Goal: Check status: Check status

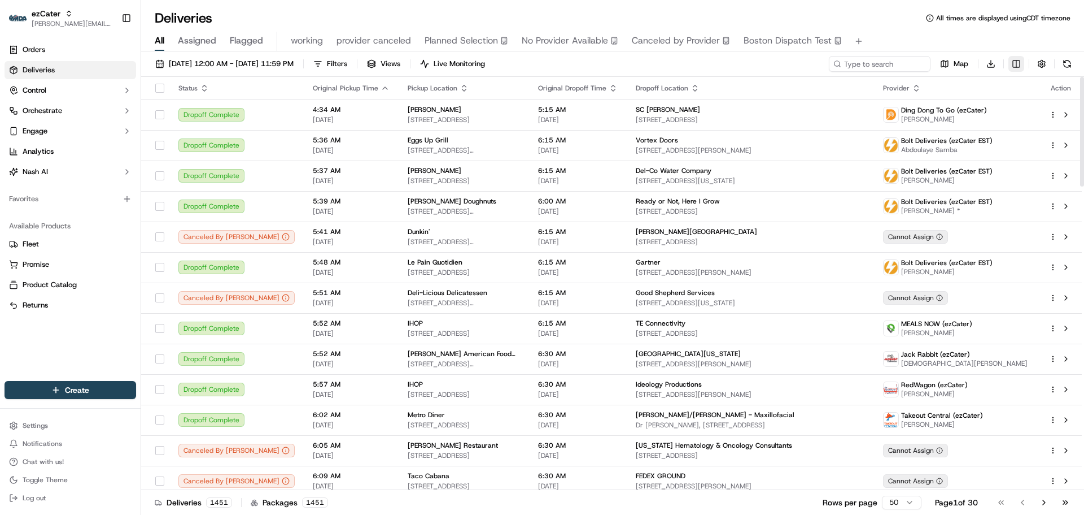
click at [1017, 56] on html "ezCater [PERSON_NAME][EMAIL_ADDRESS][DOMAIN_NAME] Toggle Sidebar Orders Deliver…" at bounding box center [542, 257] width 1084 height 515
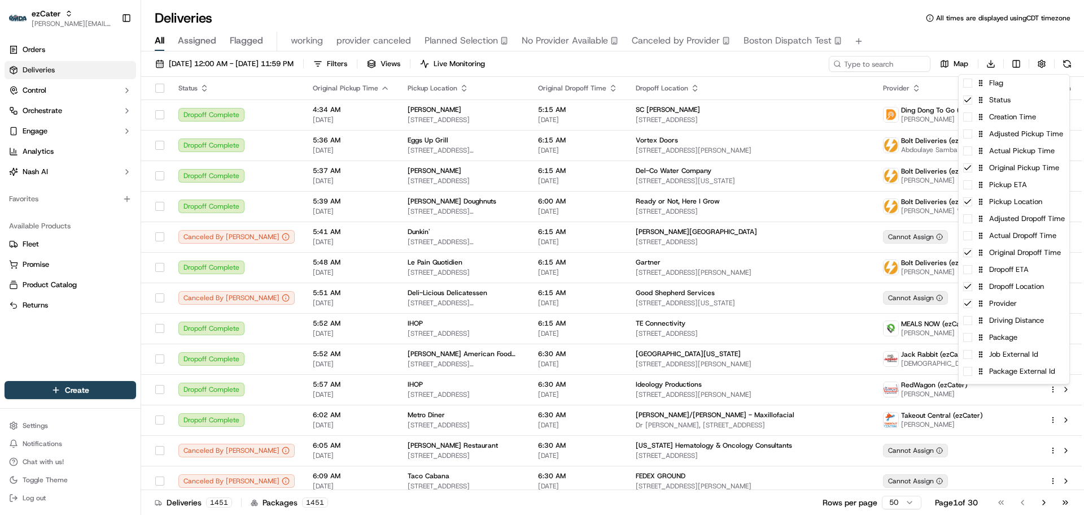
click at [1016, 63] on html "ezCater [PERSON_NAME][EMAIL_ADDRESS][DOMAIN_NAME] Toggle Sidebar Orders Deliver…" at bounding box center [542, 257] width 1084 height 515
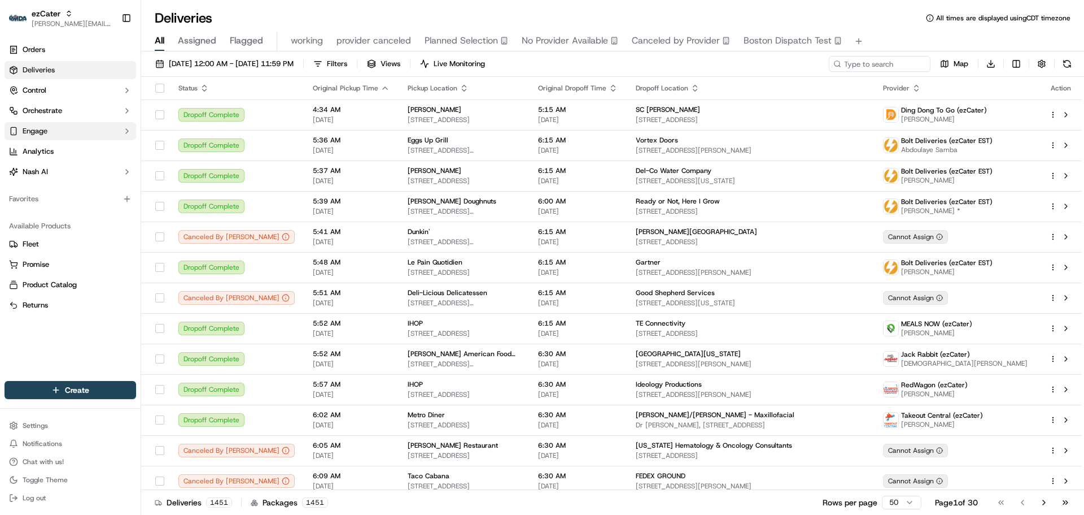
click at [54, 133] on button "Engage" at bounding box center [71, 131] width 132 height 18
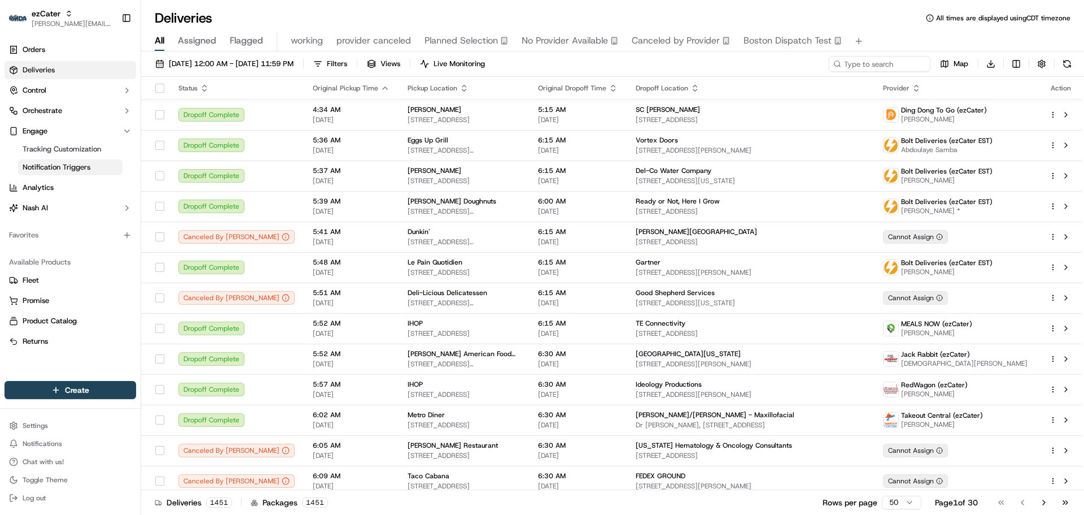
click at [75, 167] on span "Notification Triggers" at bounding box center [57, 167] width 68 height 10
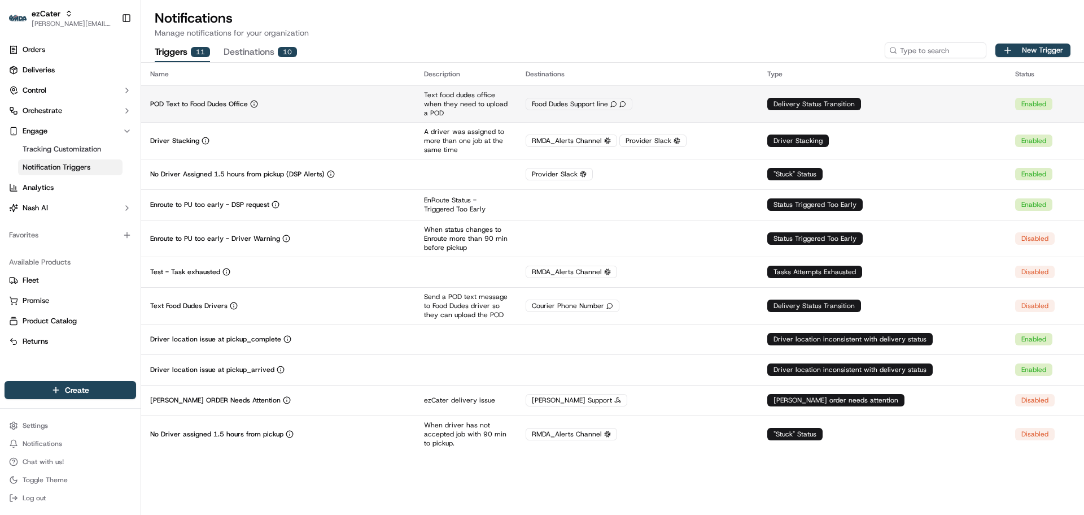
click at [387, 105] on div "POD Text to Food Dudes Office" at bounding box center [278, 103] width 256 height 9
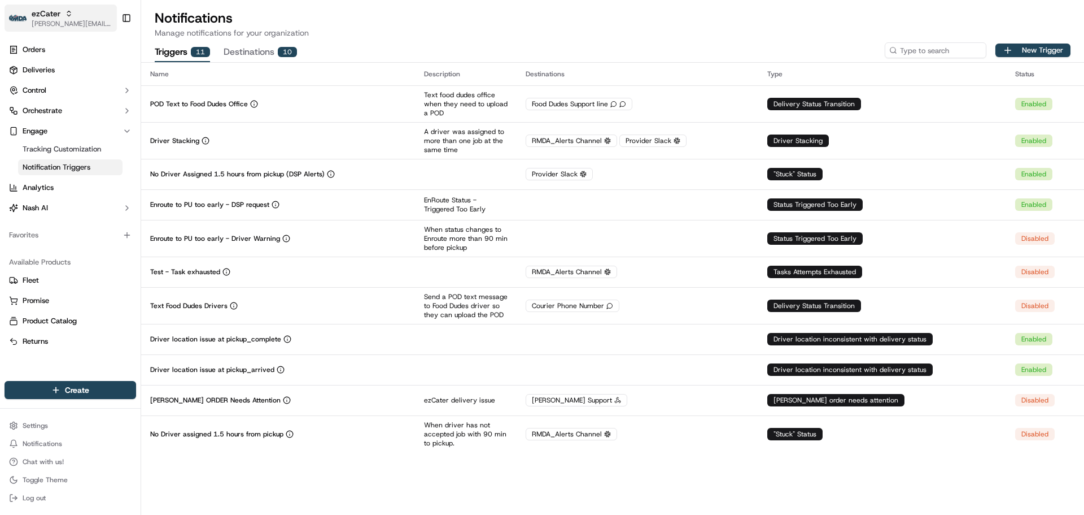
click at [62, 22] on span "[PERSON_NAME][EMAIL_ADDRESS][DOMAIN_NAME]" at bounding box center [72, 23] width 81 height 9
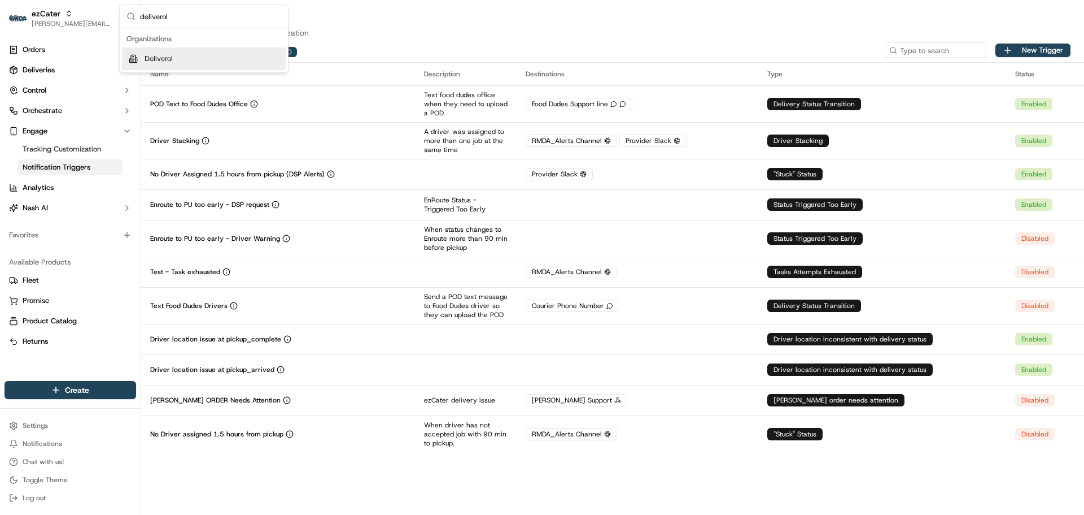
type input "deliverol"
click at [189, 63] on div "Deliverol" at bounding box center [204, 58] width 164 height 23
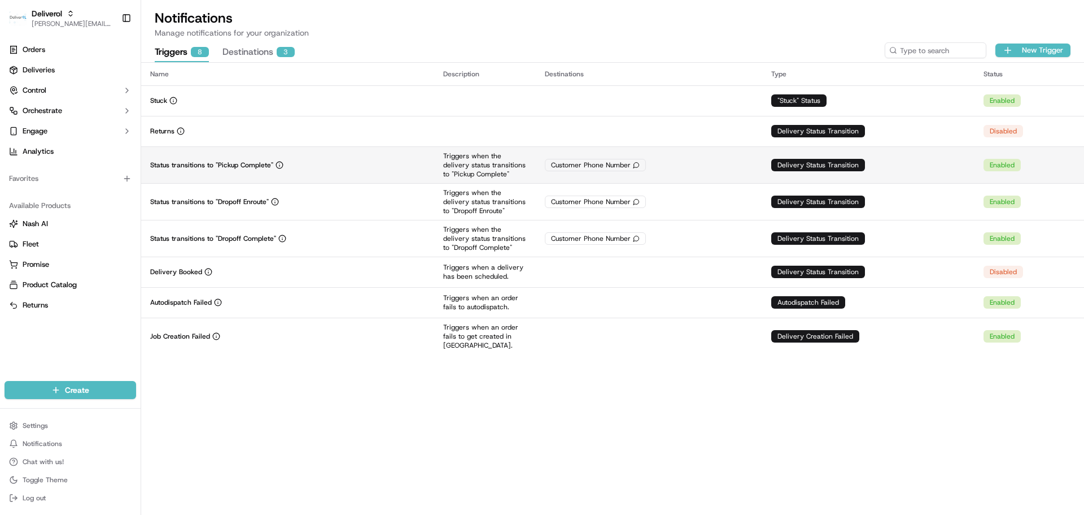
click at [345, 162] on div "Status transitions to "Pickup Complete"" at bounding box center [287, 164] width 275 height 9
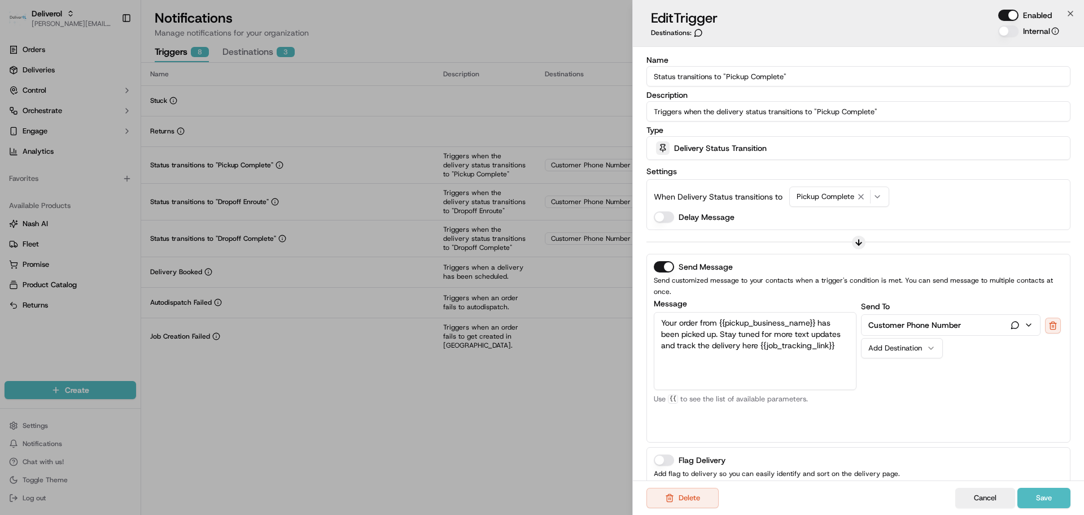
click at [735, 151] on span "Delivery Status Transition" at bounding box center [720, 147] width 93 height 11
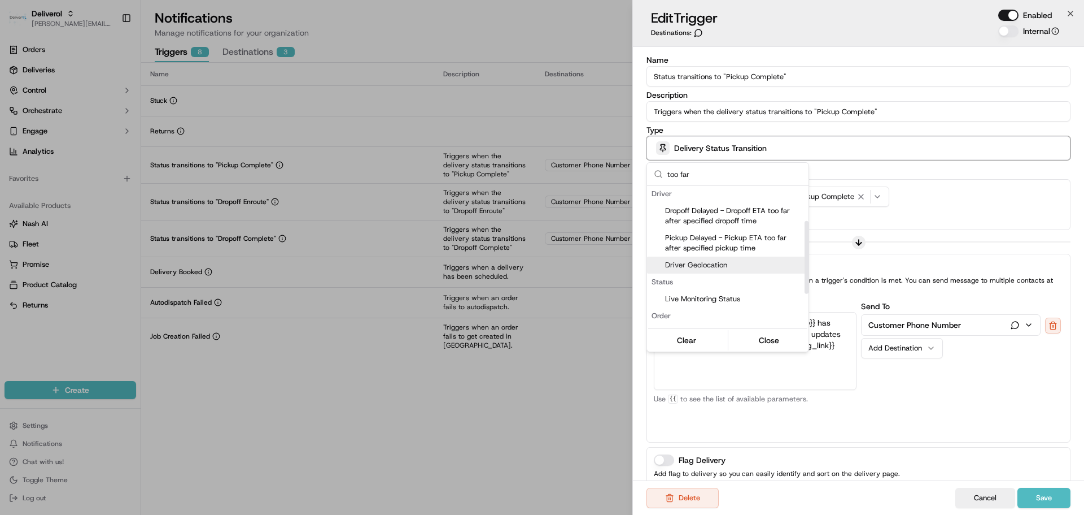
scroll to position [68, 0]
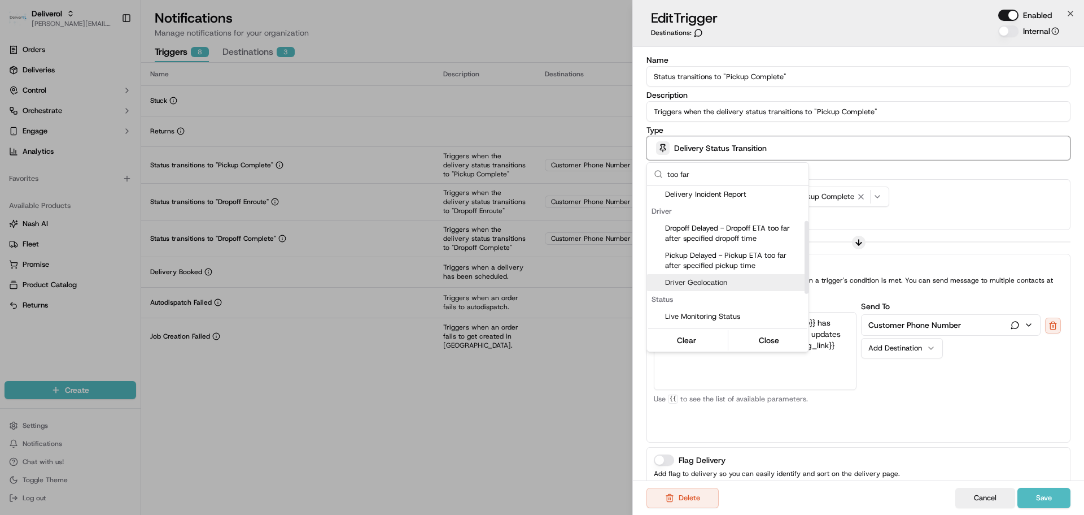
type input "too far"
click at [721, 281] on span "Driver Geolocation" at bounding box center [734, 282] width 139 height 10
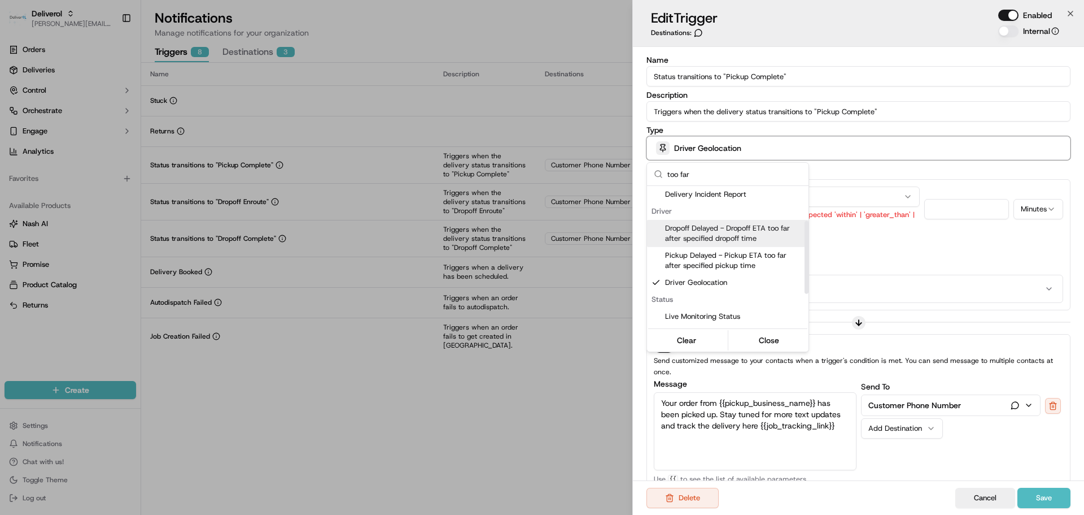
click at [886, 167] on div at bounding box center [542, 257] width 1084 height 515
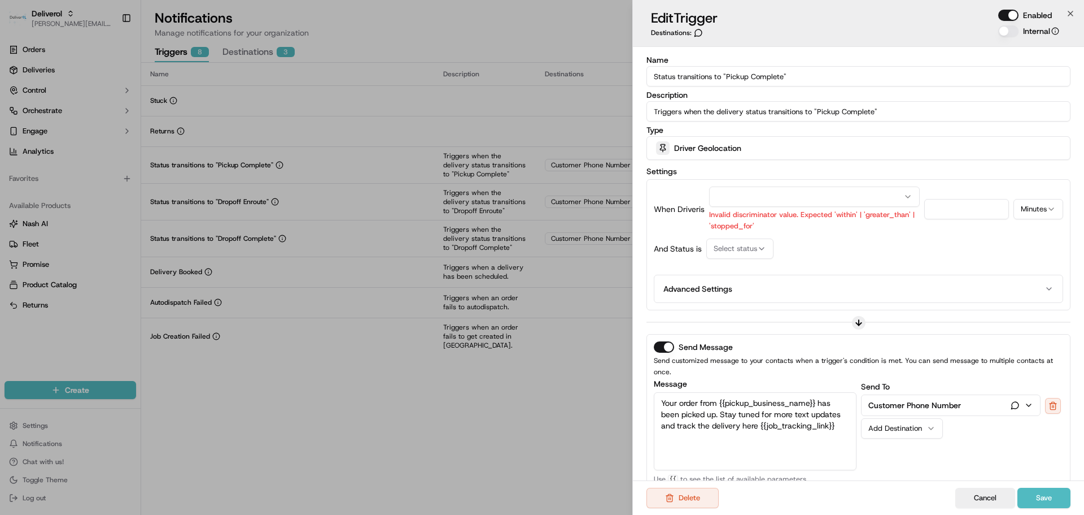
click at [742, 198] on button "button" at bounding box center [814, 196] width 211 height 20
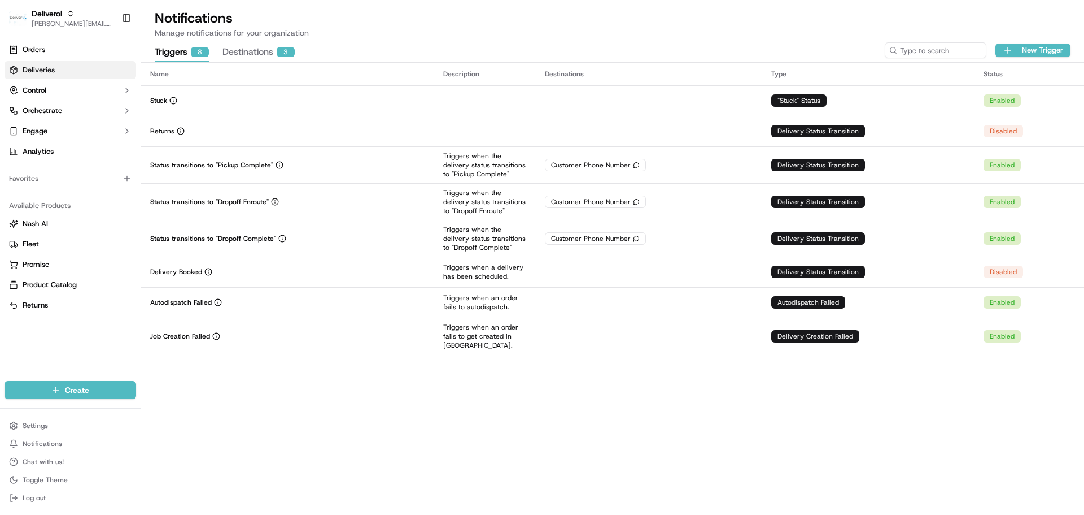
click at [56, 74] on link "Deliveries" at bounding box center [71, 70] width 132 height 18
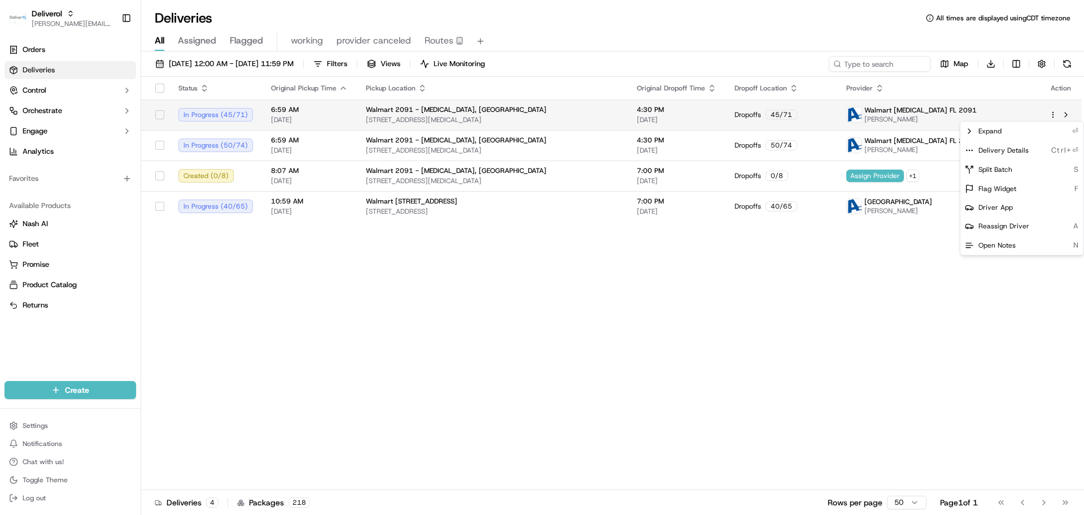
click at [1055, 115] on html "Deliverol [PERSON_NAME][EMAIL_ADDRESS][DOMAIN_NAME] Toggle Sidebar Orders Deliv…" at bounding box center [542, 257] width 1084 height 515
click at [1018, 149] on span "Delivery Details" at bounding box center [1004, 150] width 50 height 9
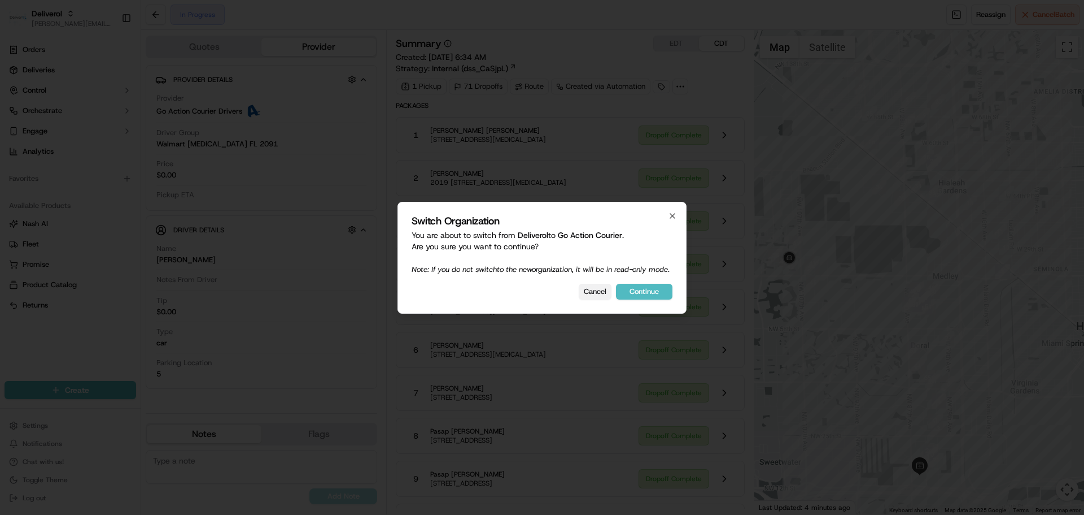
click at [596, 298] on button "Cancel" at bounding box center [595, 292] width 33 height 16
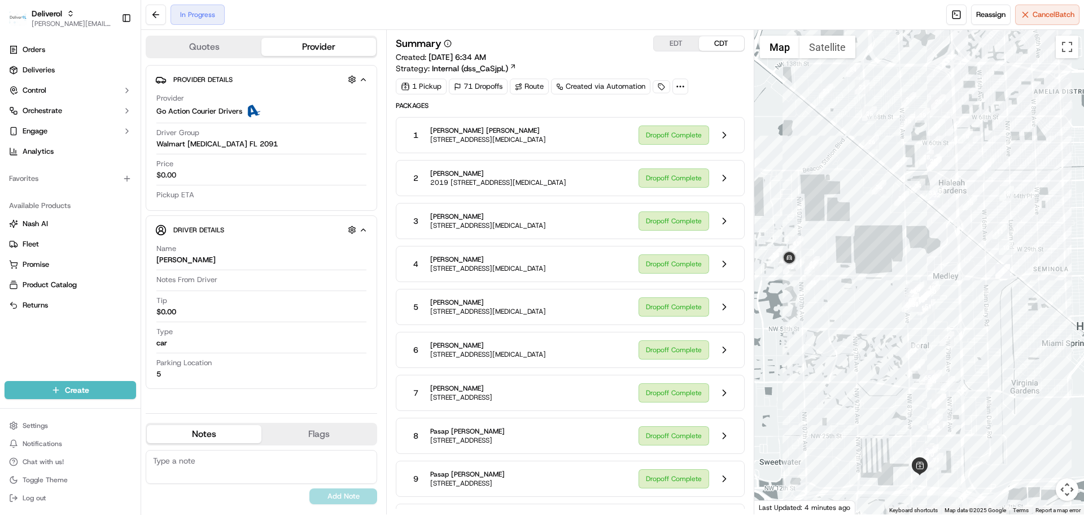
click at [681, 86] on circle at bounding box center [680, 86] width 1 height 1
